Goal: Information Seeking & Learning: Learn about a topic

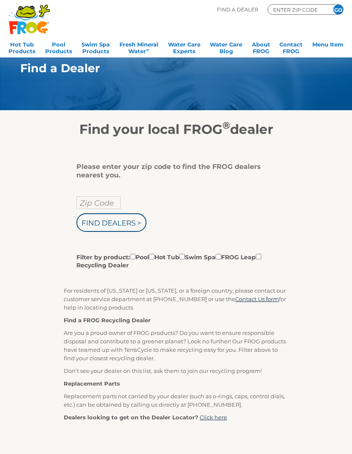
click at [88, 203] on input "Zip Code" at bounding box center [98, 202] width 44 height 13
type input "Zip Code"
click at [112, 206] on input "text" at bounding box center [98, 202] width 44 height 13
type input "80015"
click at [95, 231] on input "Find Dealers >" at bounding box center [111, 222] width 70 height 19
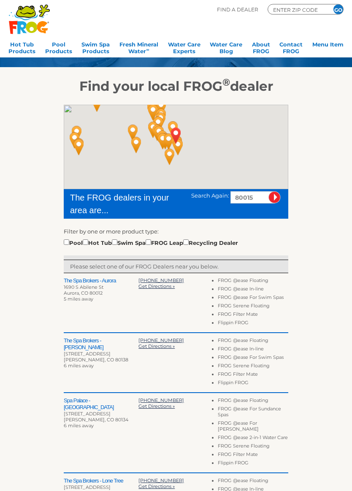
scroll to position [43, 0]
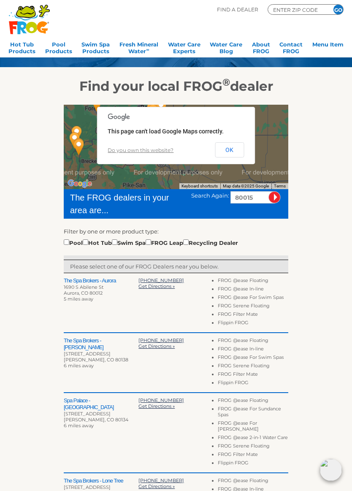
click at [259, 281] on li "FROG @ease Floating" at bounding box center [253, 281] width 70 height 8
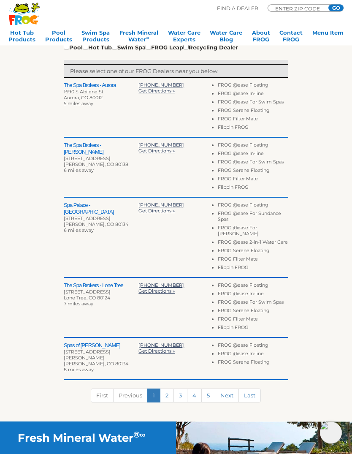
scroll to position [77, 0]
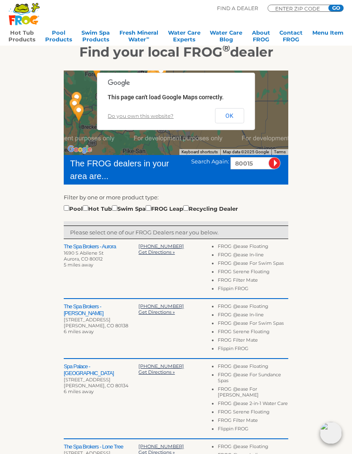
click at [17, 36] on link "Hot Tub Products" at bounding box center [21, 37] width 27 height 17
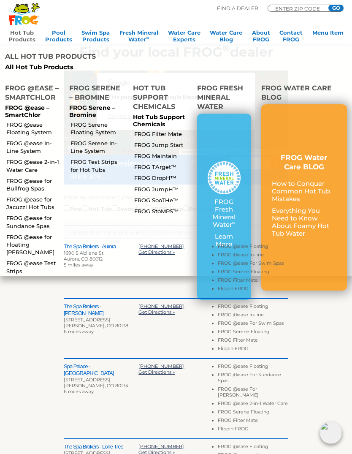
click at [19, 121] on link "FROG @ease Floating System" at bounding box center [34, 128] width 56 height 15
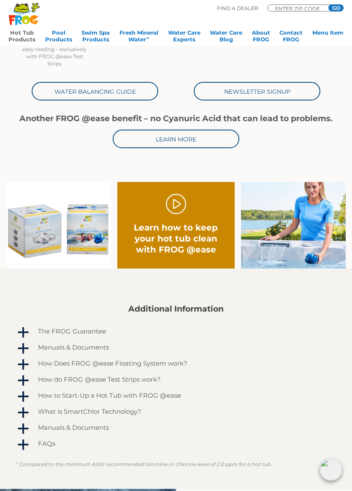
scroll to position [308, 0]
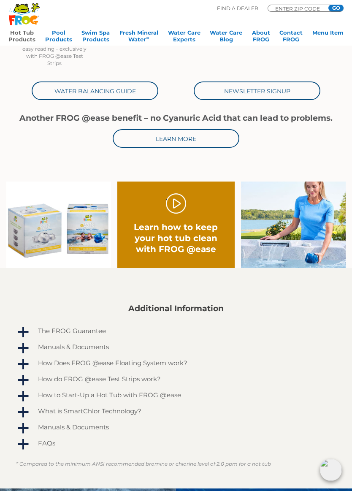
click at [180, 201] on link "." at bounding box center [176, 203] width 20 height 20
